Goal: Find specific page/section: Find specific page/section

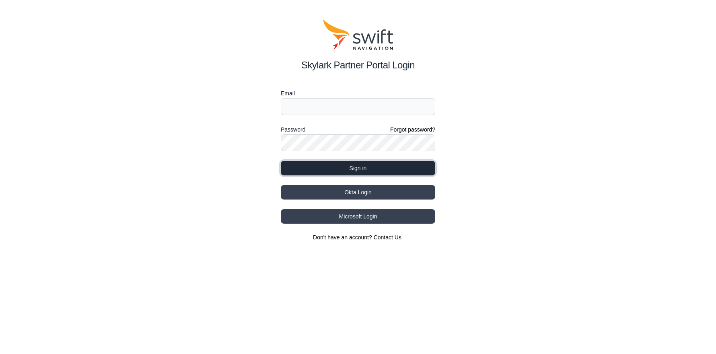
click at [390, 164] on button "Sign in" at bounding box center [358, 168] width 154 height 14
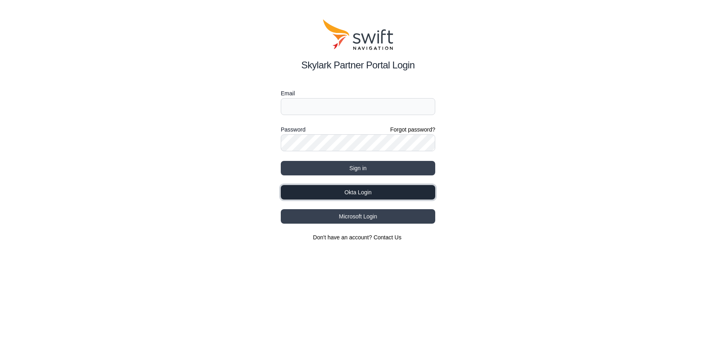
click at [366, 198] on button "Okta Login" at bounding box center [358, 192] width 154 height 14
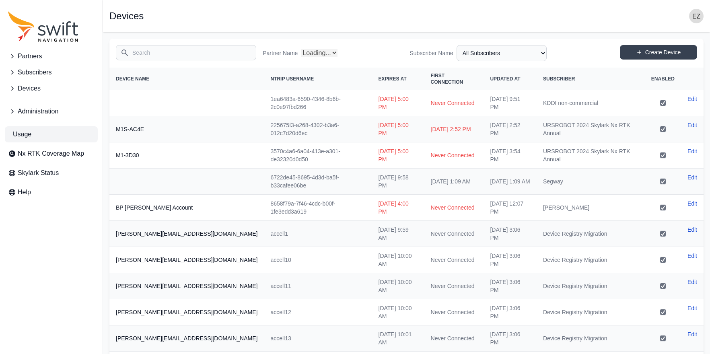
select select "Partner Name"
click at [62, 159] on link "Nx RTK Coverage Map" at bounding box center [51, 154] width 93 height 16
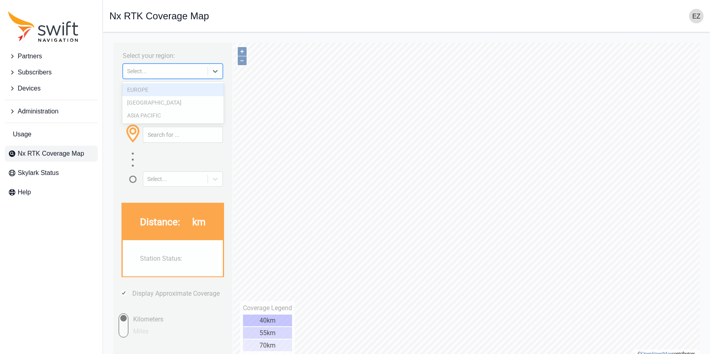
click at [218, 76] on div at bounding box center [215, 71] width 14 height 14
click at [195, 113] on div "ASIA PACIFIC" at bounding box center [172, 115] width 101 height 13
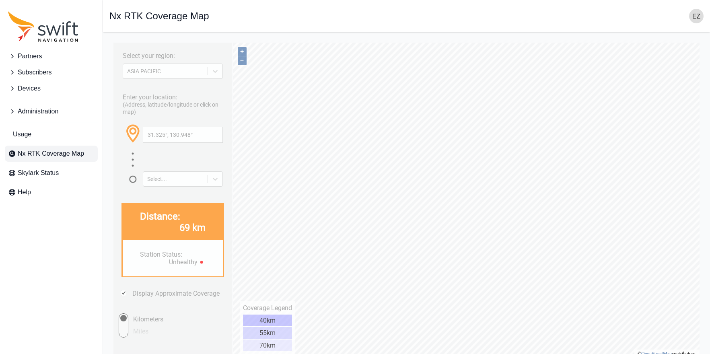
type input "23.485°, 121.309°"
